Goal: Transaction & Acquisition: Book appointment/travel/reservation

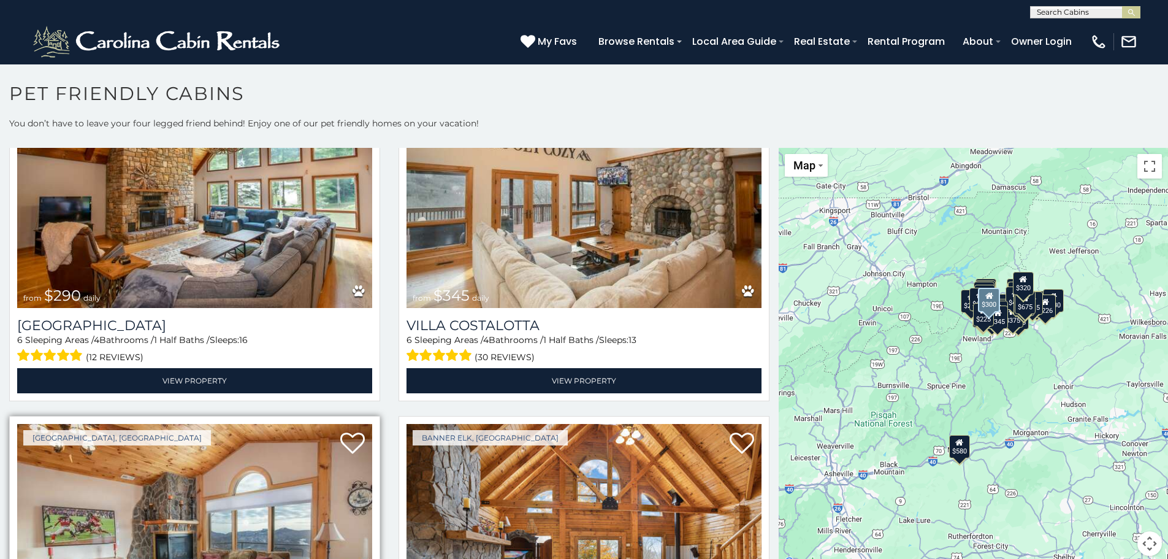
scroll to position [3188, 0]
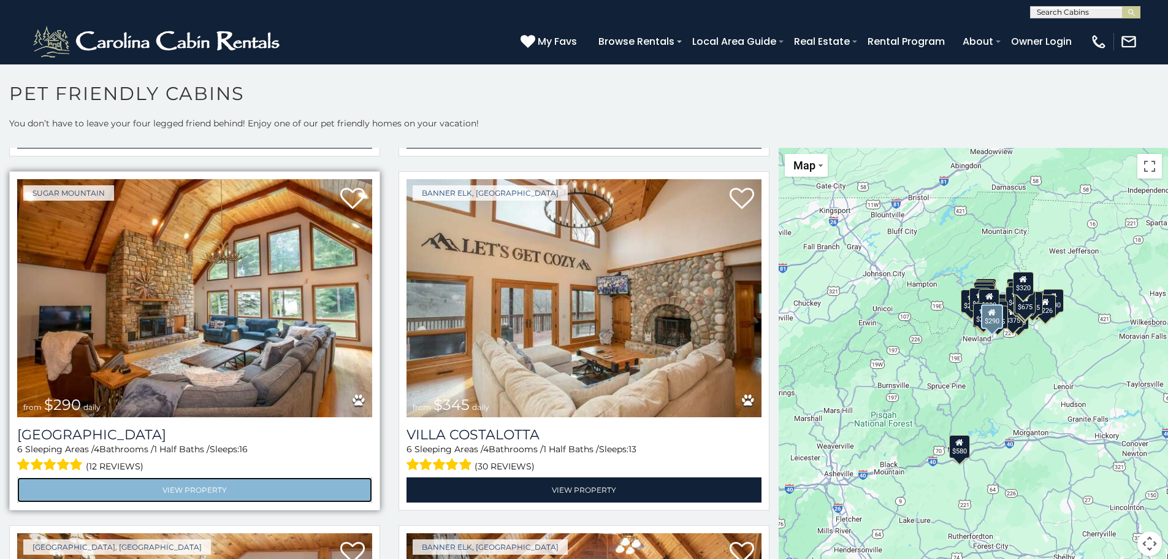
click at [178, 477] on link "View Property" at bounding box center [194, 489] width 355 height 25
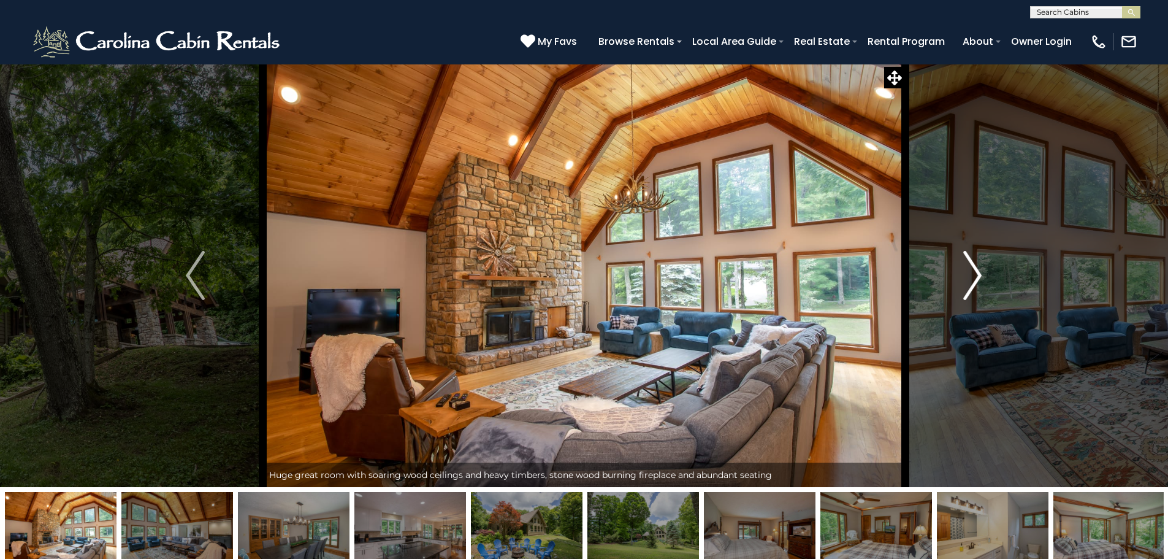
click at [974, 280] on img "Next" at bounding box center [972, 275] width 18 height 49
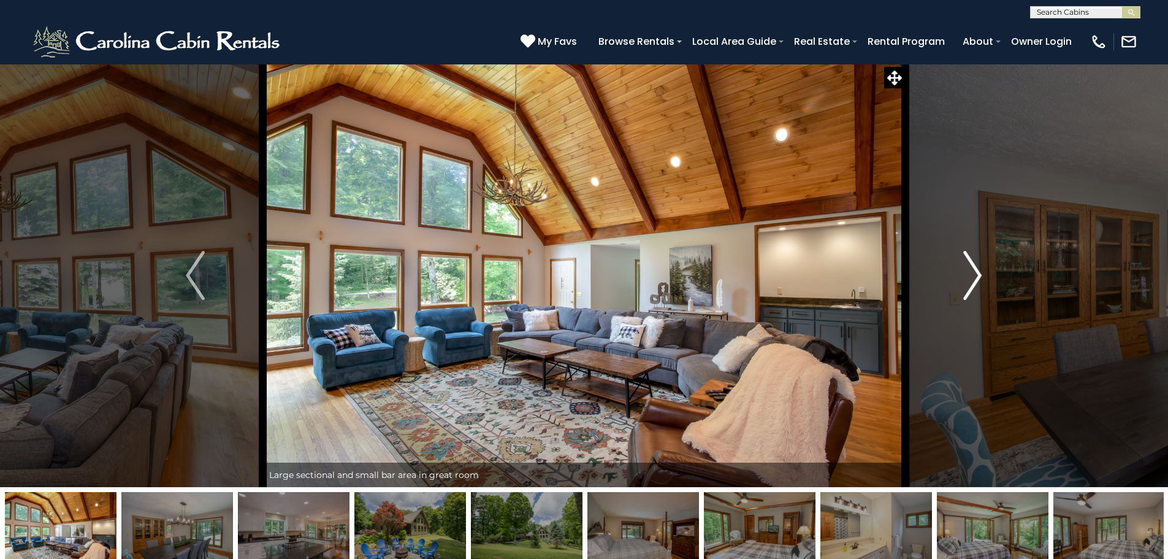
click at [974, 280] on img "Next" at bounding box center [972, 275] width 18 height 49
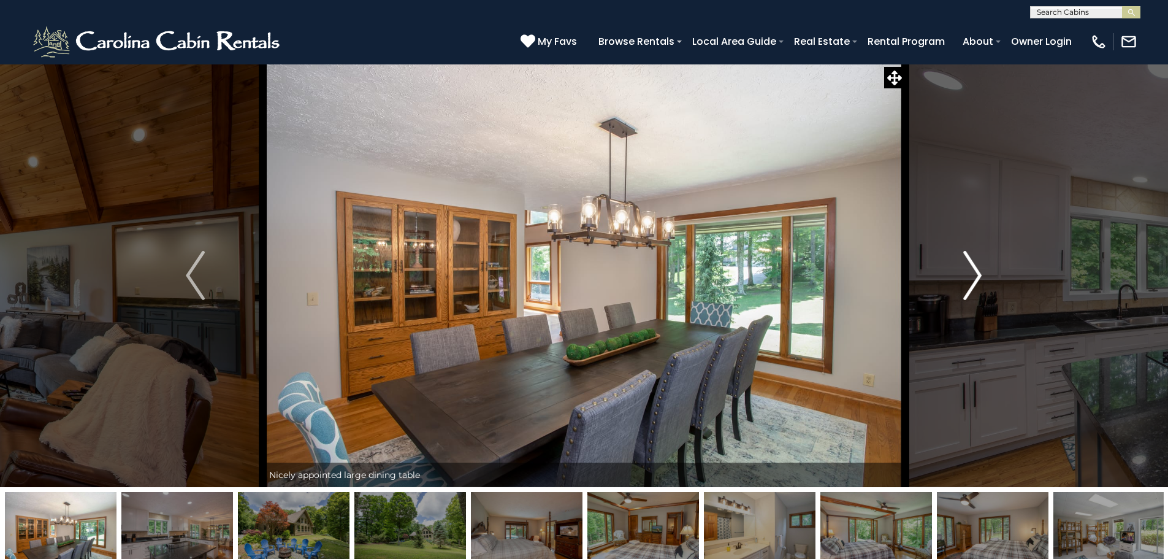
click at [974, 280] on img "Next" at bounding box center [972, 275] width 18 height 49
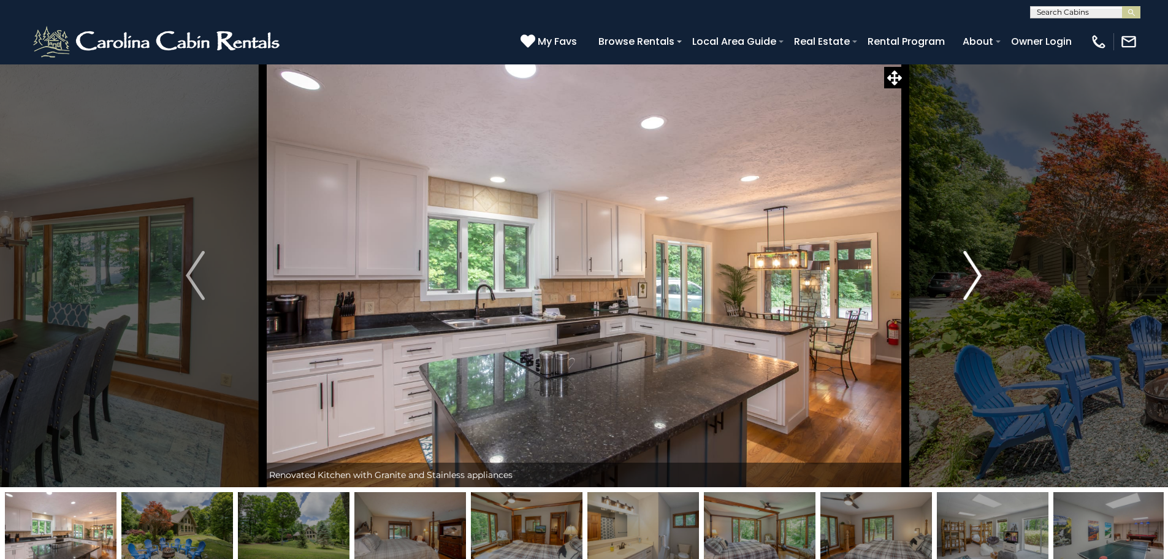
click at [974, 280] on img "Next" at bounding box center [972, 275] width 18 height 49
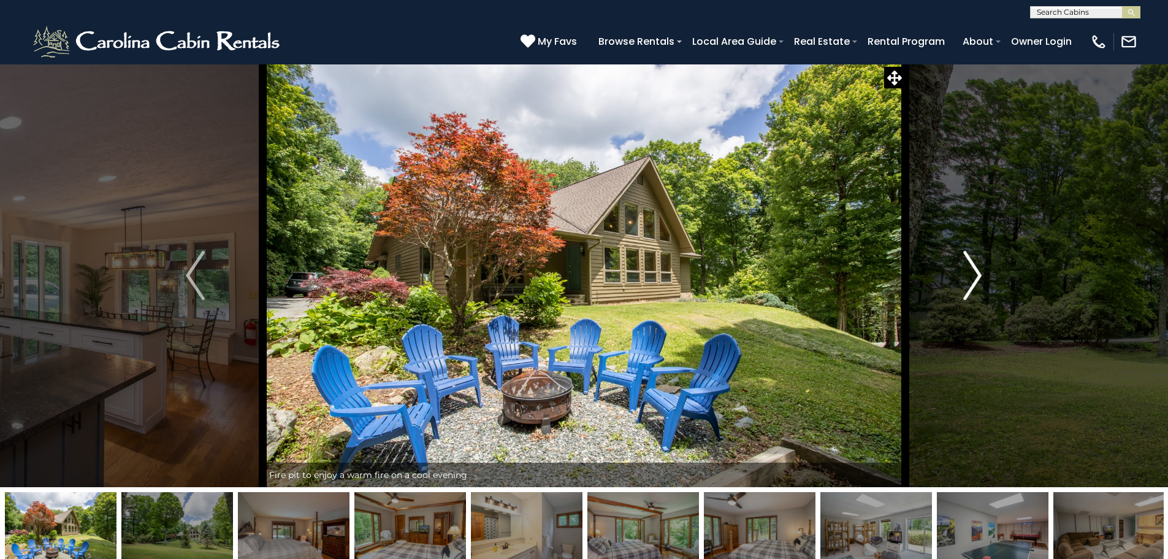
click at [974, 280] on img "Next" at bounding box center [972, 275] width 18 height 49
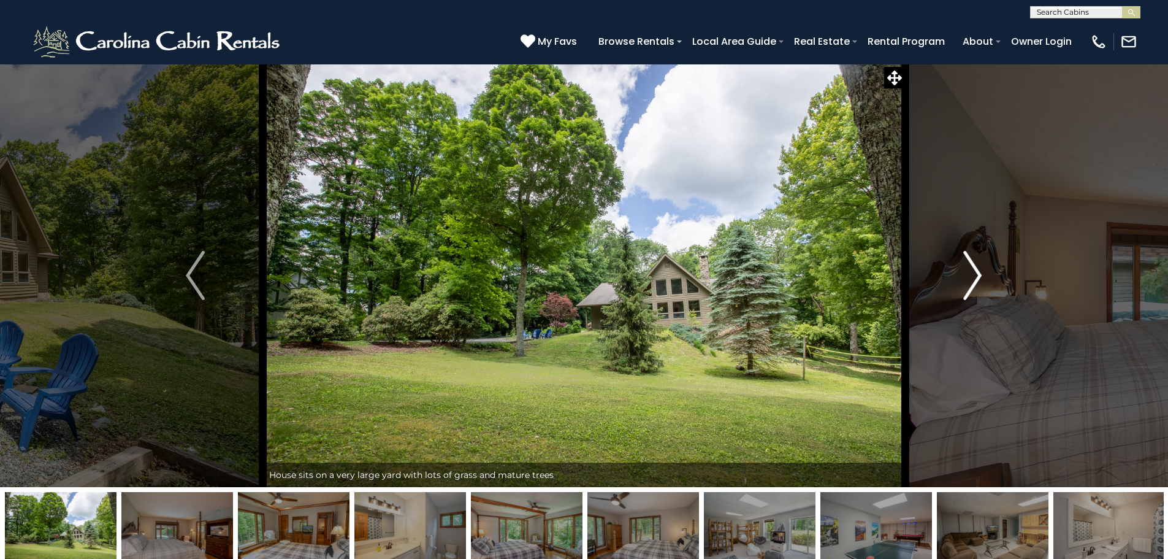
click at [974, 280] on img "Next" at bounding box center [972, 275] width 18 height 49
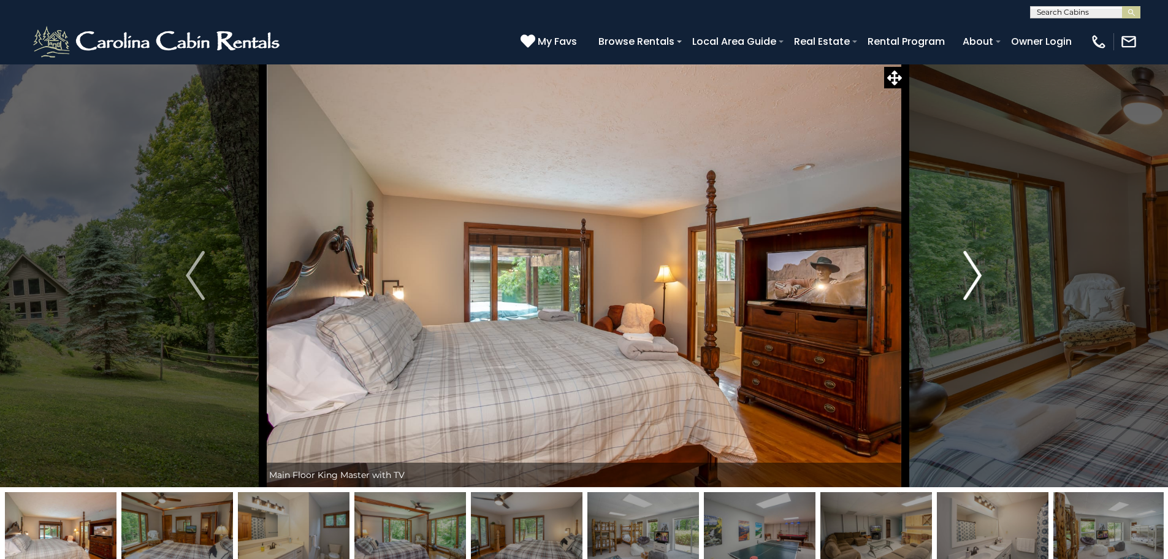
click at [974, 280] on img "Next" at bounding box center [972, 275] width 18 height 49
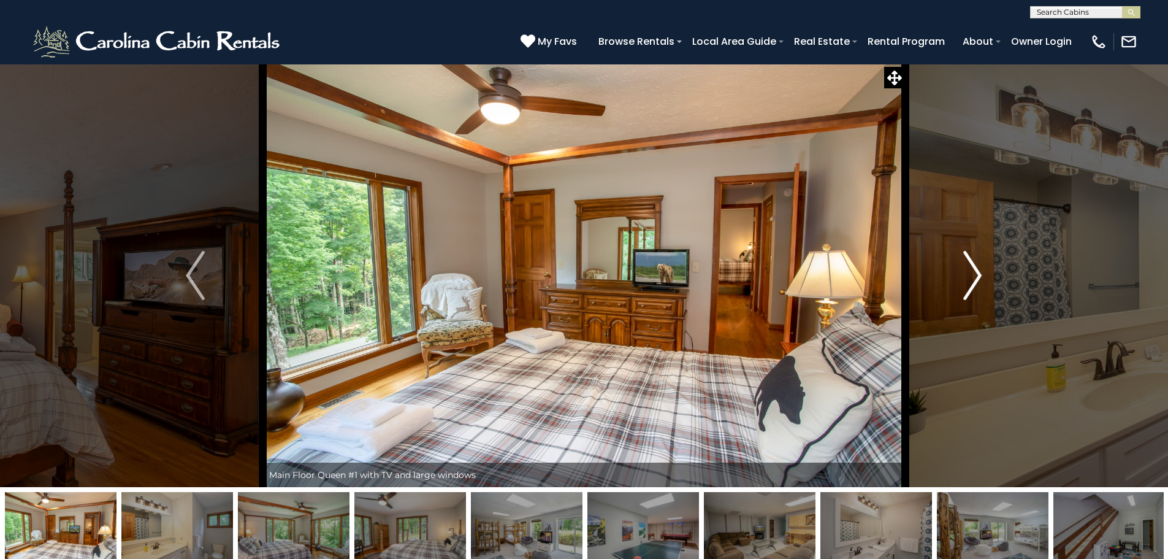
click at [974, 280] on img "Next" at bounding box center [972, 275] width 18 height 49
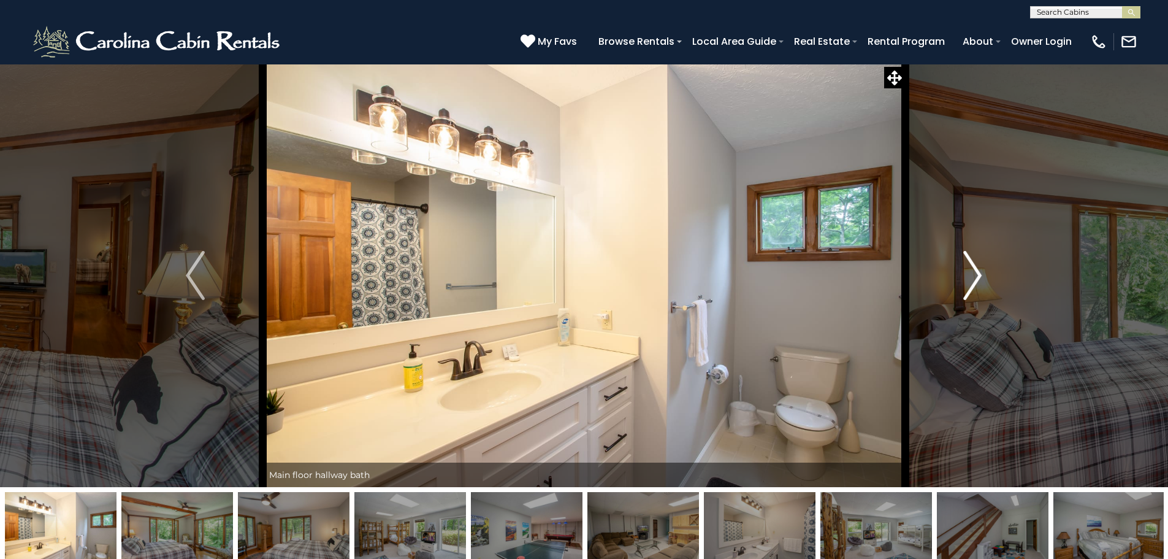
click at [974, 280] on img "Next" at bounding box center [972, 275] width 18 height 49
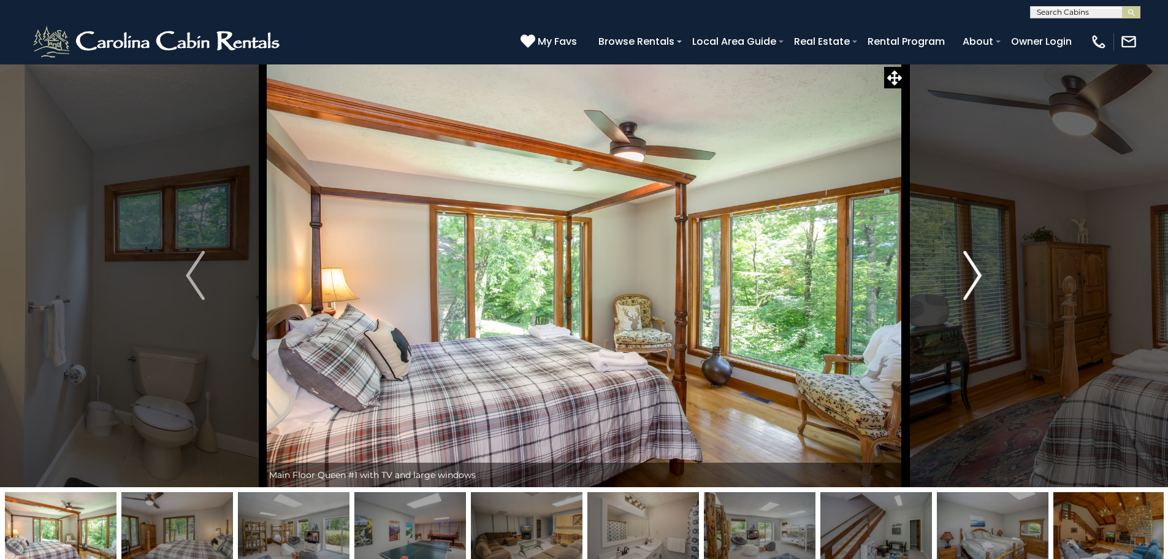
click at [974, 280] on img "Next" at bounding box center [972, 275] width 18 height 49
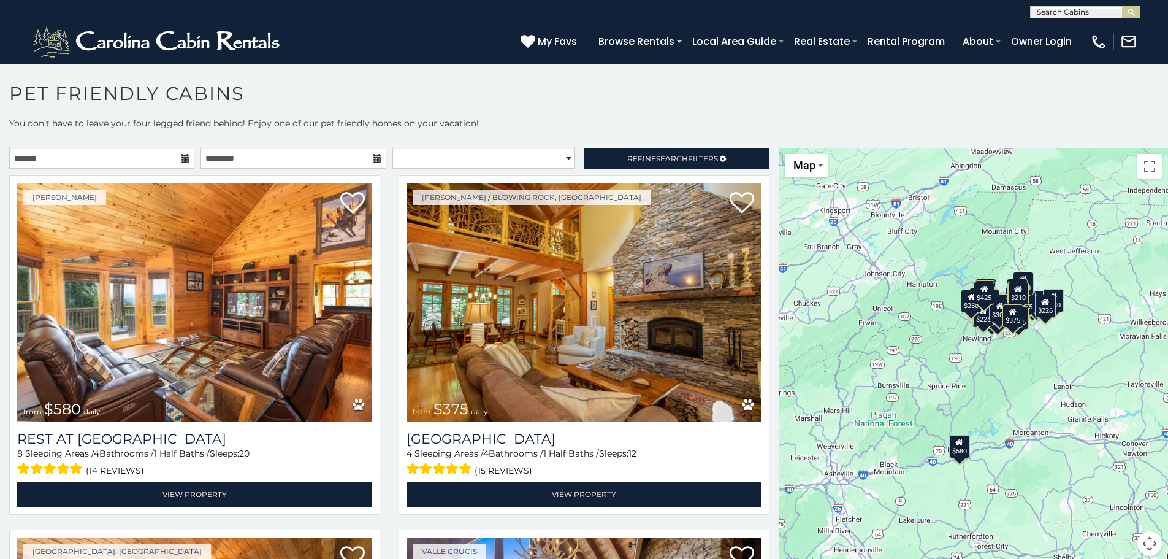
scroll to position [1, 0]
click at [1040, 10] on input "text" at bounding box center [1084, 14] width 107 height 12
type input "**********"
click at [1106, 40] on span "small cabin for two" at bounding box center [1083, 45] width 92 height 22
click at [1135, 10] on img "submit" at bounding box center [1131, 12] width 9 height 9
